Goal: Task Accomplishment & Management: Manage account settings

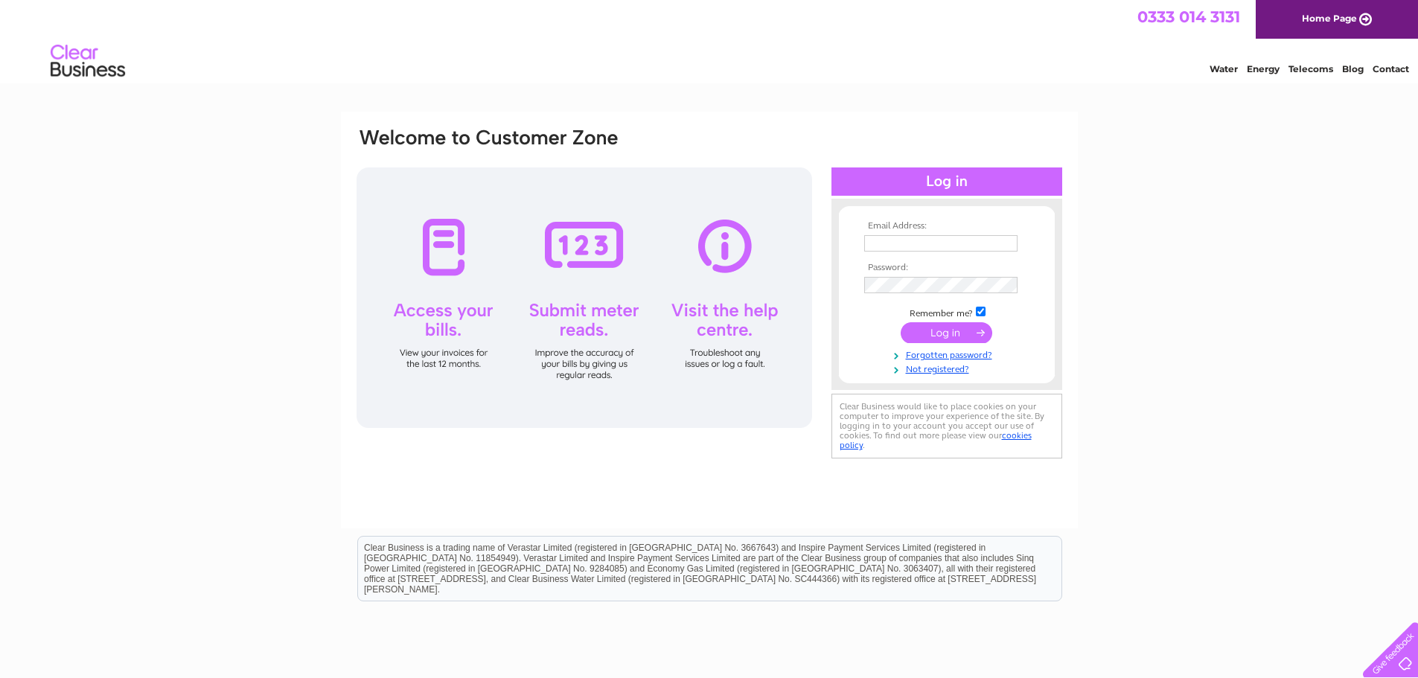
click at [939, 244] on input "text" at bounding box center [940, 243] width 153 height 16
paste input "[PERSON_NAME][EMAIL_ADDRESS][DOMAIN_NAME]"
type input "[PERSON_NAME][EMAIL_ADDRESS][DOMAIN_NAME]"
click at [965, 335] on input "submit" at bounding box center [947, 334] width 92 height 21
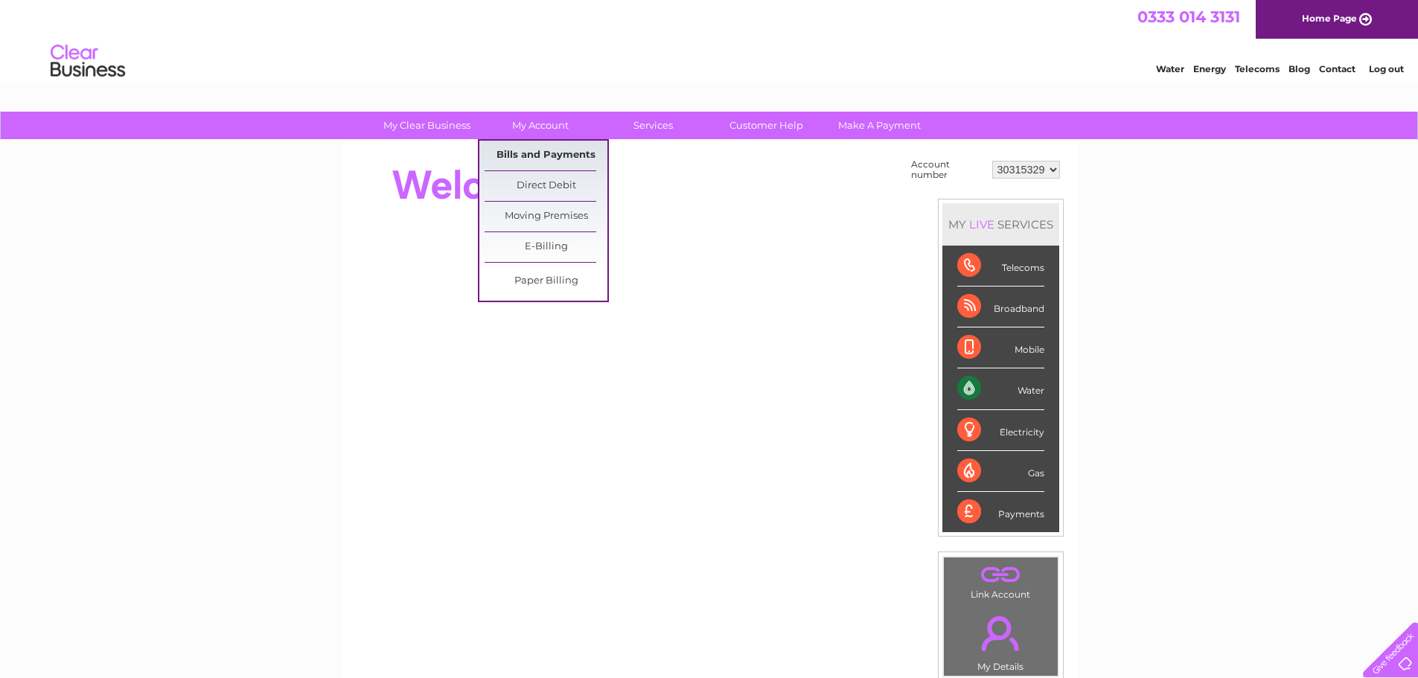
click at [557, 154] on link "Bills and Payments" at bounding box center [546, 156] width 123 height 30
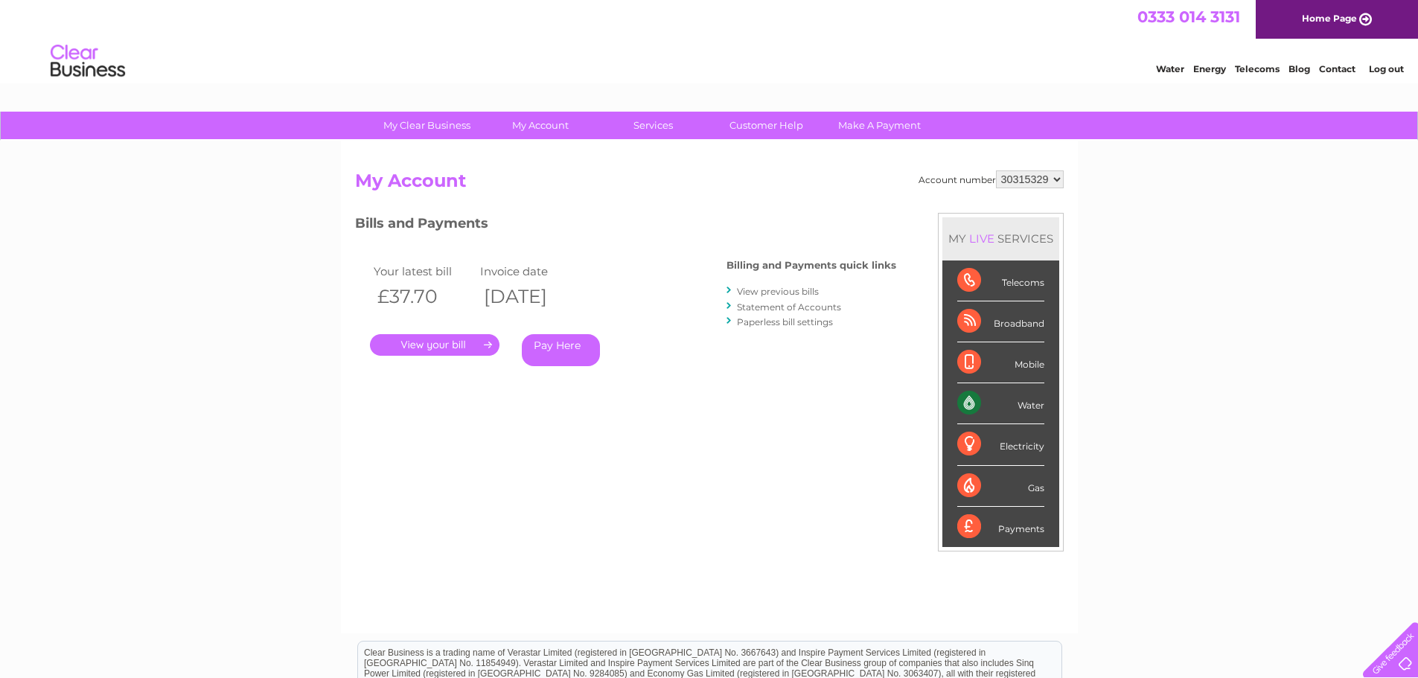
click at [450, 342] on link "." at bounding box center [434, 345] width 129 height 22
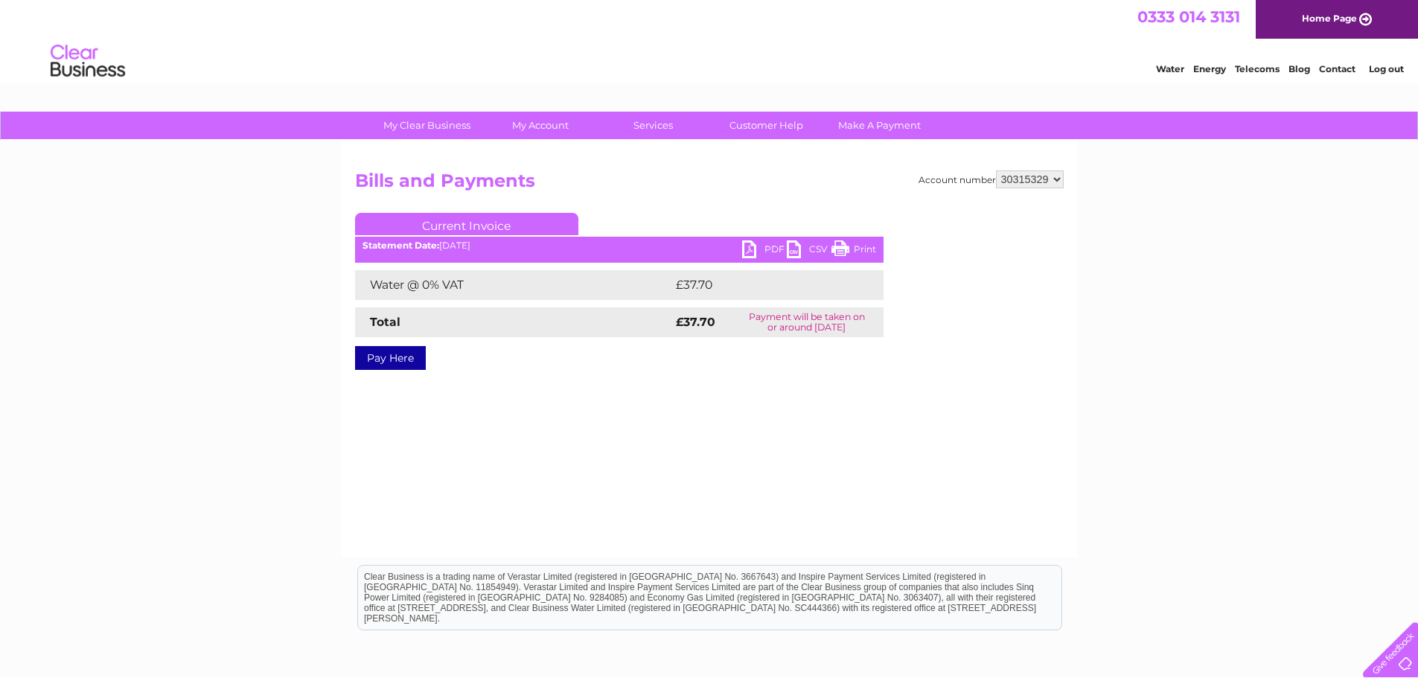
click at [761, 252] on link "PDF" at bounding box center [764, 251] width 45 height 22
